Goal: Task Accomplishment & Management: Complete application form

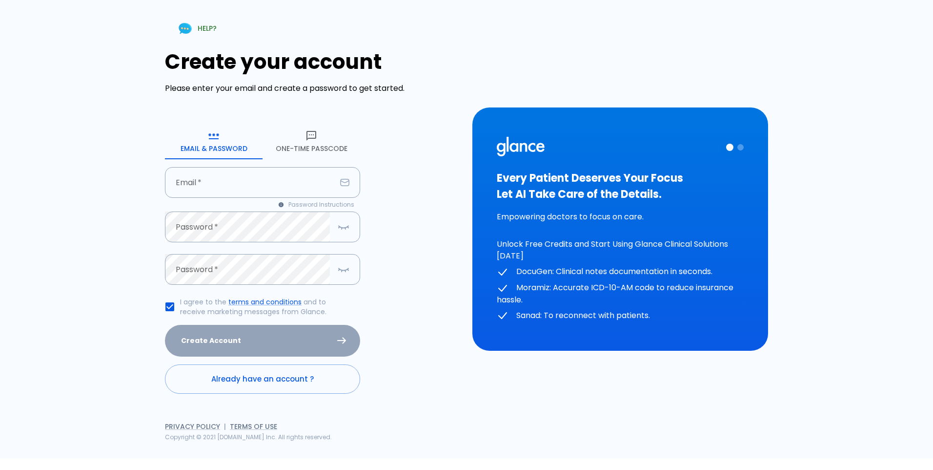
click at [308, 146] on button "One-Time Passcode" at bounding box center [312, 141] width 98 height 35
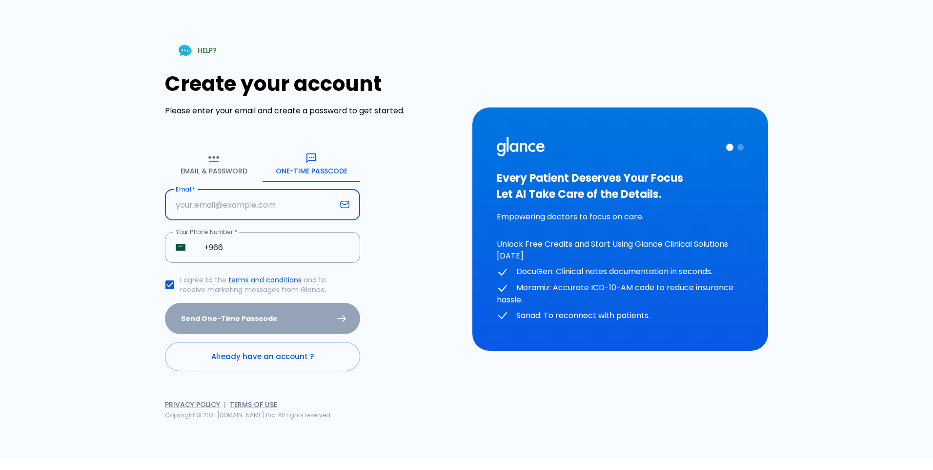
click at [247, 208] on input "text" at bounding box center [250, 204] width 171 height 31
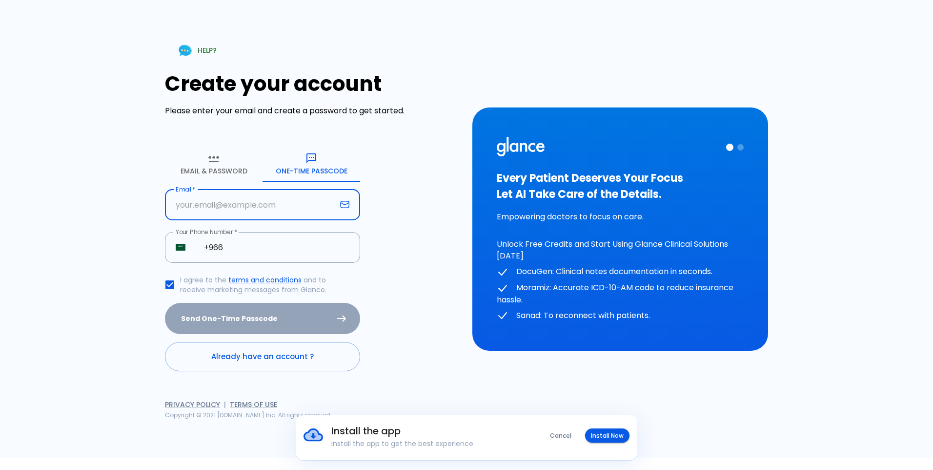
click at [227, 203] on input "text" at bounding box center [250, 204] width 171 height 31
type input "[EMAIL_ADDRESS][DOMAIN_NAME]"
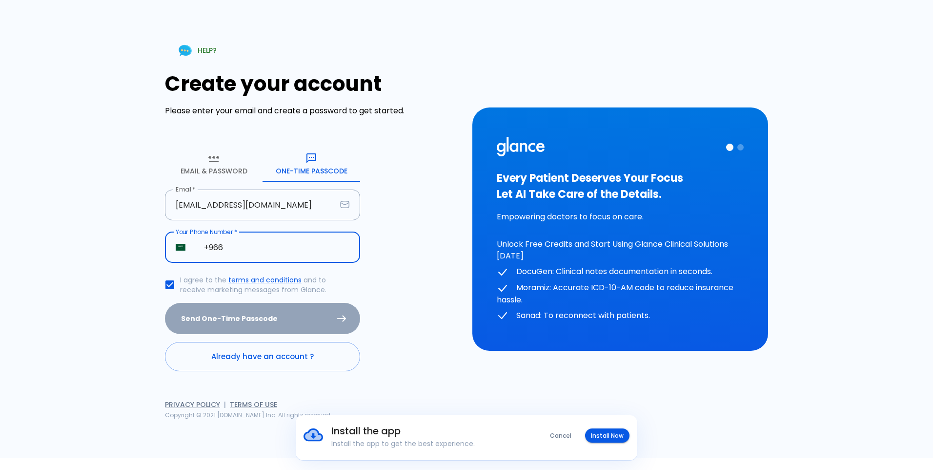
click at [245, 245] on input "+966" at bounding box center [276, 247] width 167 height 31
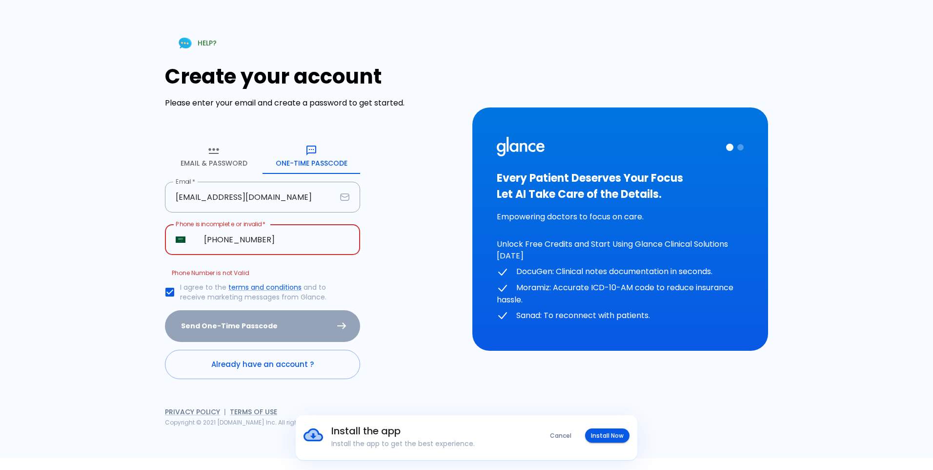
type input "[PHONE_NUMBER]"
click at [165, 310] on button "Send One-Time Passcode" at bounding box center [262, 326] width 195 height 32
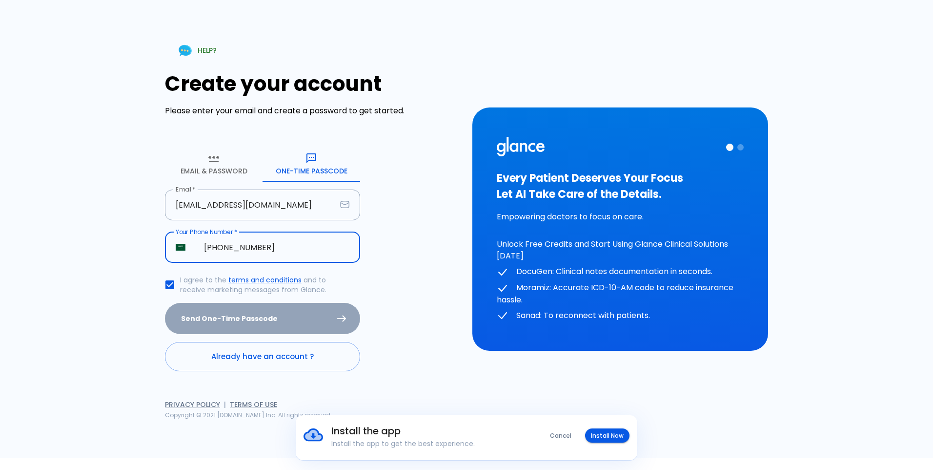
click at [0, 297] on html "Install the app Install the app to get the best experience. Cancel Install Now …" at bounding box center [466, 229] width 933 height 458
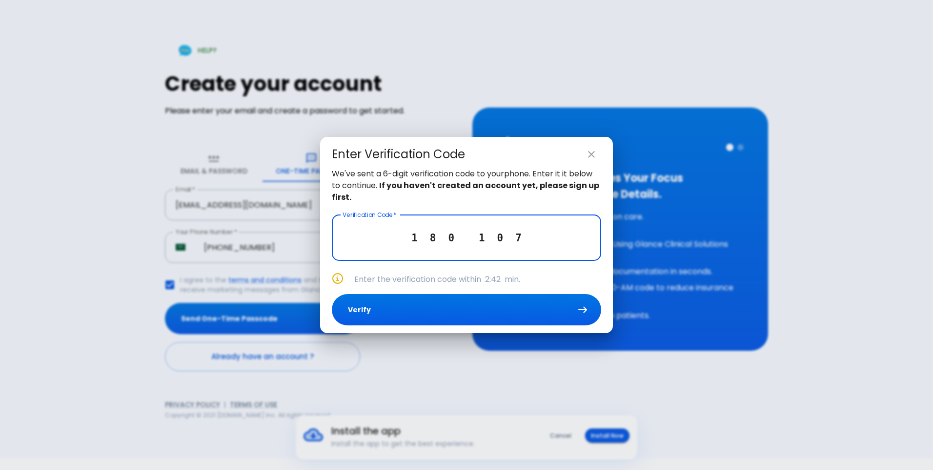
type input "1 8 0 1 0 7"
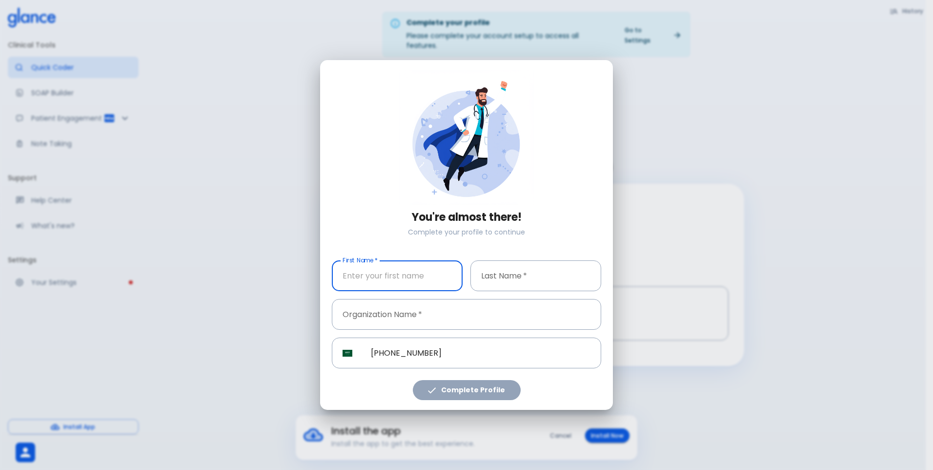
click at [396, 275] on input "text" at bounding box center [397, 275] width 131 height 31
type input "a"
click at [369, 285] on input "text" at bounding box center [397, 275] width 131 height 31
type input "[PERSON_NAME]"
click at [491, 275] on input "text" at bounding box center [535, 275] width 131 height 31
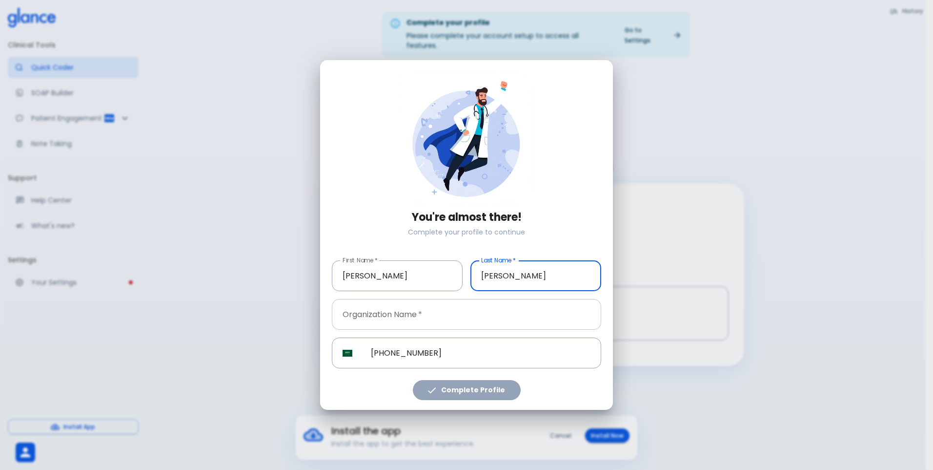
type input "[PERSON_NAME]"
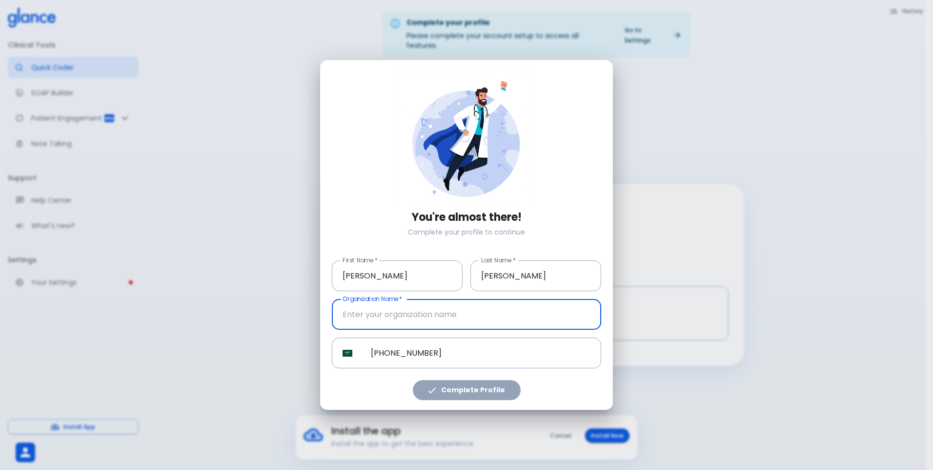
click at [450, 319] on input "text" at bounding box center [466, 314] width 269 height 31
type input "[GEOGRAPHIC_DATA]"
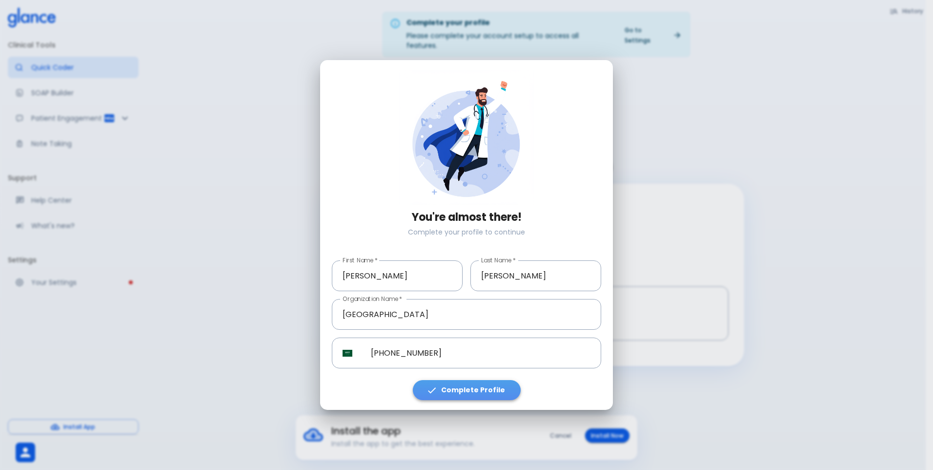
click at [476, 387] on button "Complete Profile" at bounding box center [467, 390] width 108 height 20
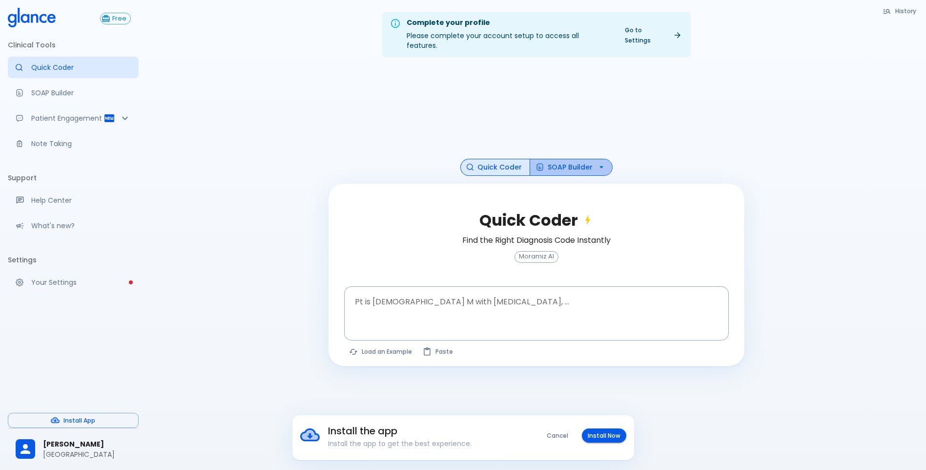
click at [597, 162] on icon "button" at bounding box center [601, 167] width 10 height 10
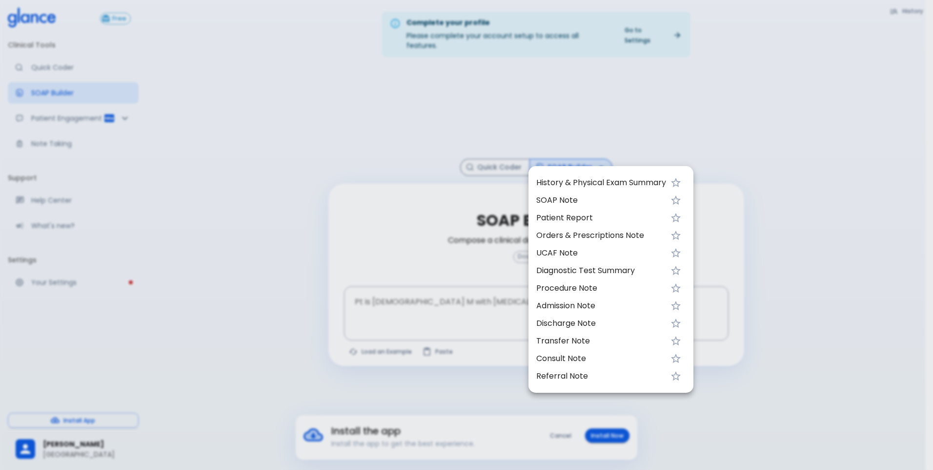
click at [597, 155] on div at bounding box center [466, 235] width 933 height 470
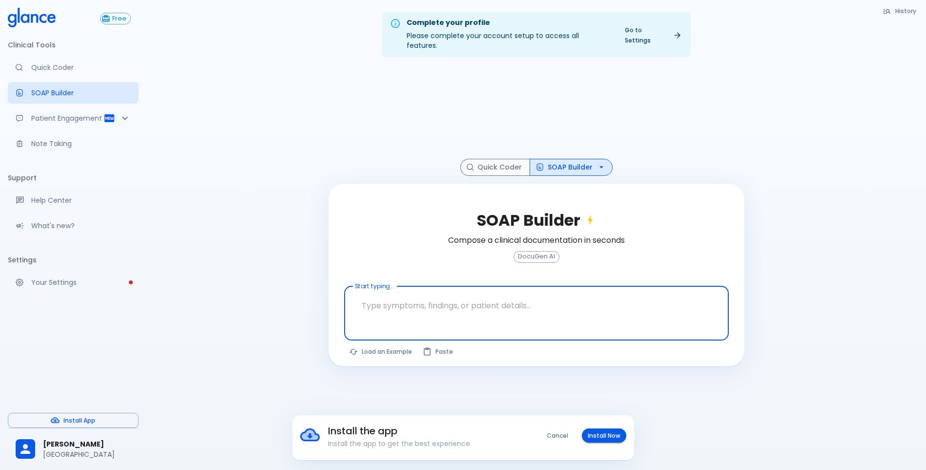
click at [389, 302] on textarea at bounding box center [536, 305] width 371 height 31
click at [580, 159] on button "SOAP Builder" at bounding box center [571, 167] width 83 height 17
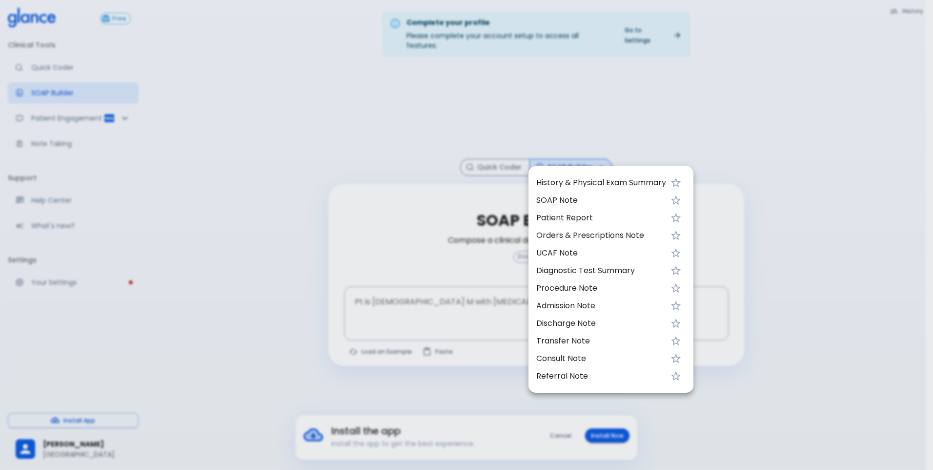
click at [431, 310] on div at bounding box center [466, 235] width 933 height 470
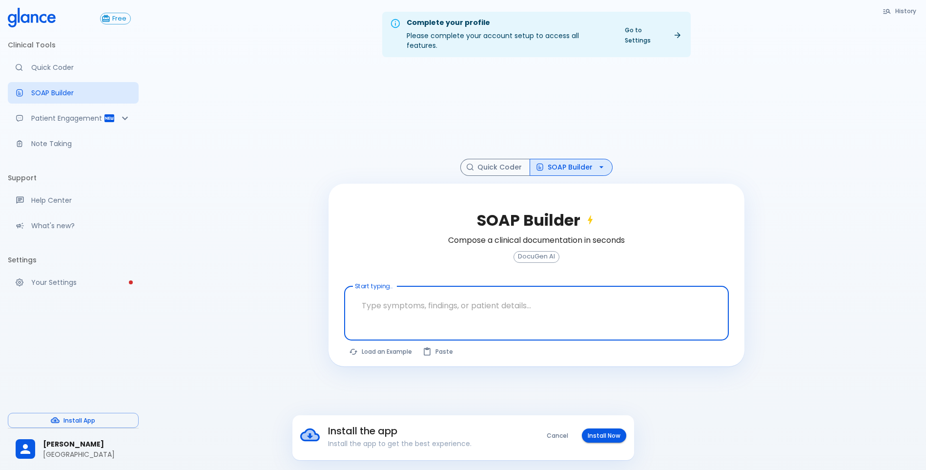
click at [431, 310] on textarea at bounding box center [536, 305] width 371 height 31
click at [219, 8] on div "Complete your profile Please complete your account setup to access all features…" at bounding box center [535, 246] width 779 height 493
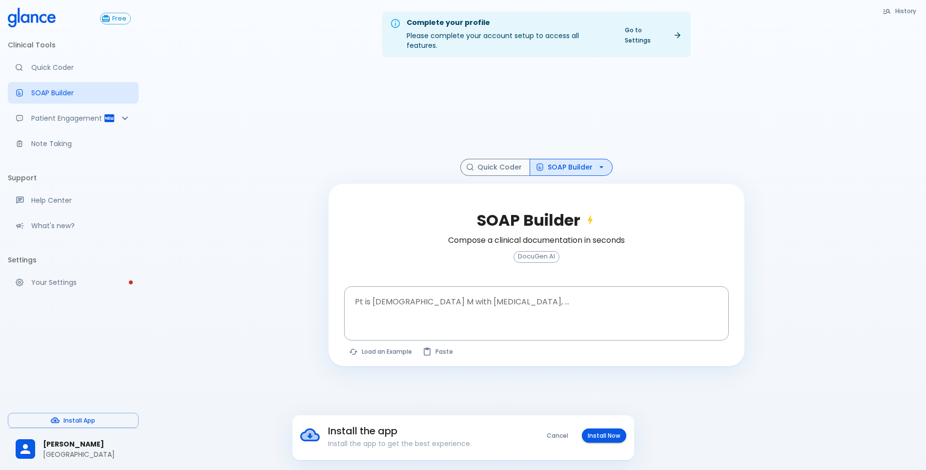
click at [62, 446] on span "[PERSON_NAME]" at bounding box center [87, 444] width 88 height 10
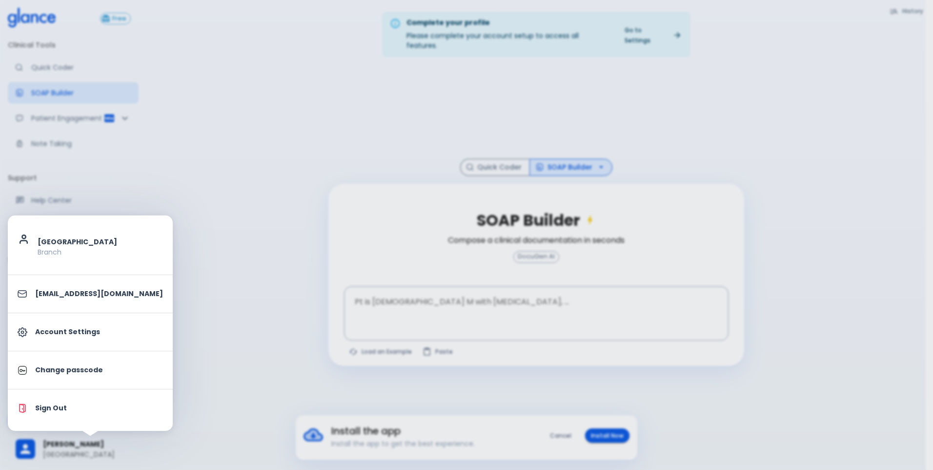
click at [241, 91] on div at bounding box center [466, 235] width 933 height 470
